Goal: Navigation & Orientation: Find specific page/section

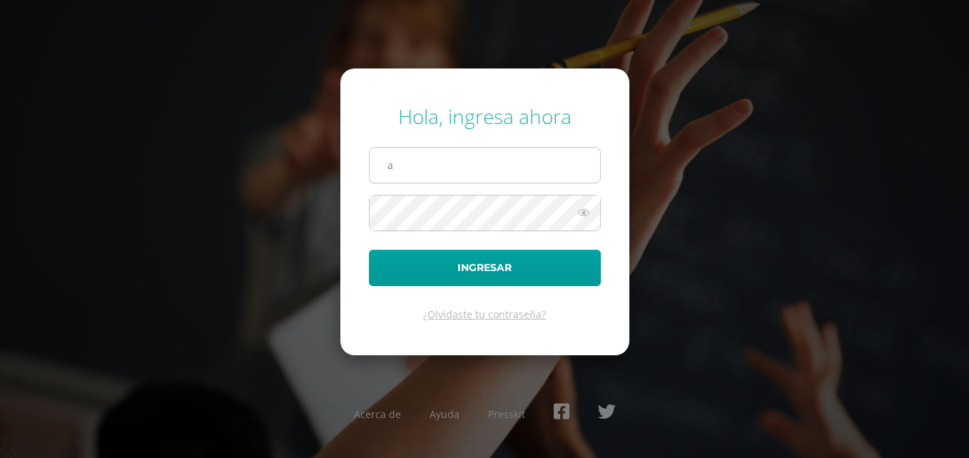
type input "arte@colegiosantateresita.edu.gt"
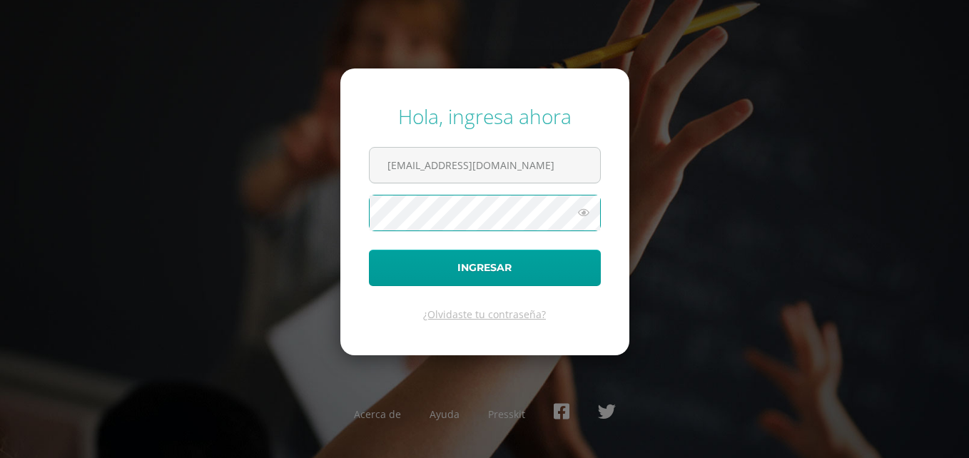
click at [369, 250] on button "Ingresar" at bounding box center [485, 268] width 232 height 36
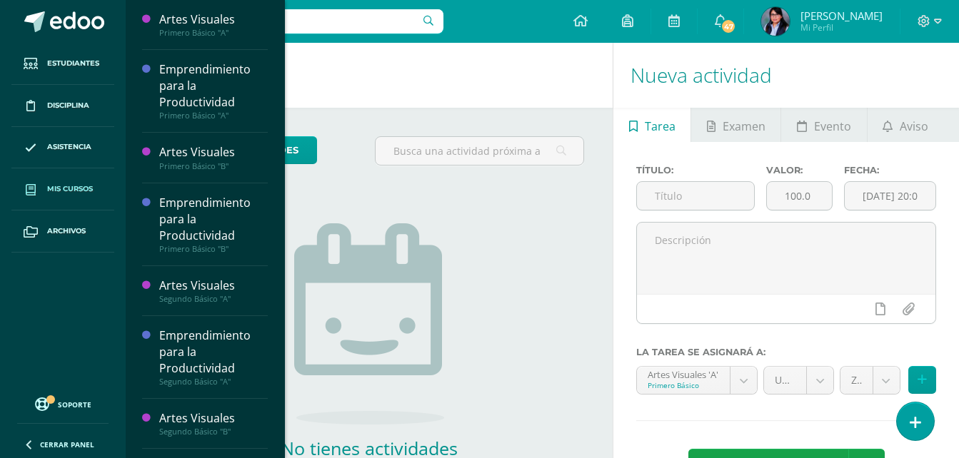
click at [75, 194] on span "Mis cursos" at bounding box center [70, 188] width 46 height 11
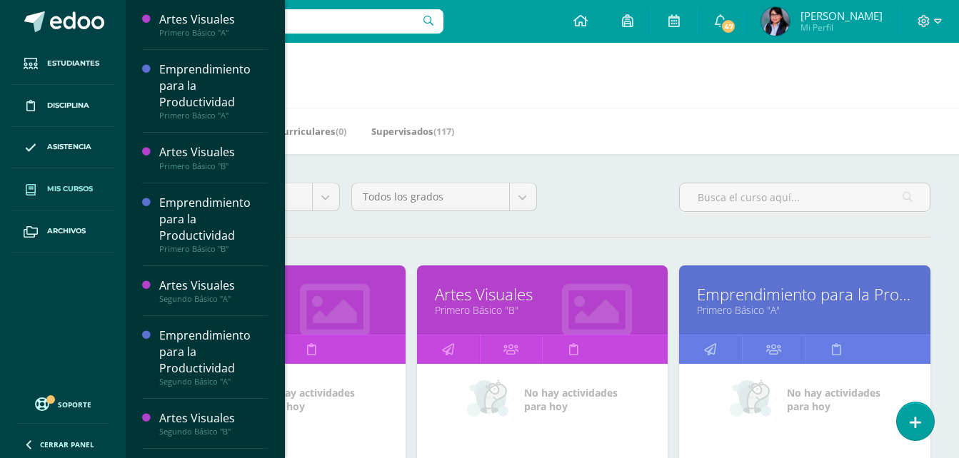
click at [464, 46] on h1 "Mis cursos" at bounding box center [542, 75] width 799 height 65
click at [401, 64] on h1 "Mis cursos" at bounding box center [542, 75] width 799 height 65
click at [442, 98] on h1 "Mis cursos" at bounding box center [542, 75] width 799 height 65
